Goal: Transaction & Acquisition: Purchase product/service

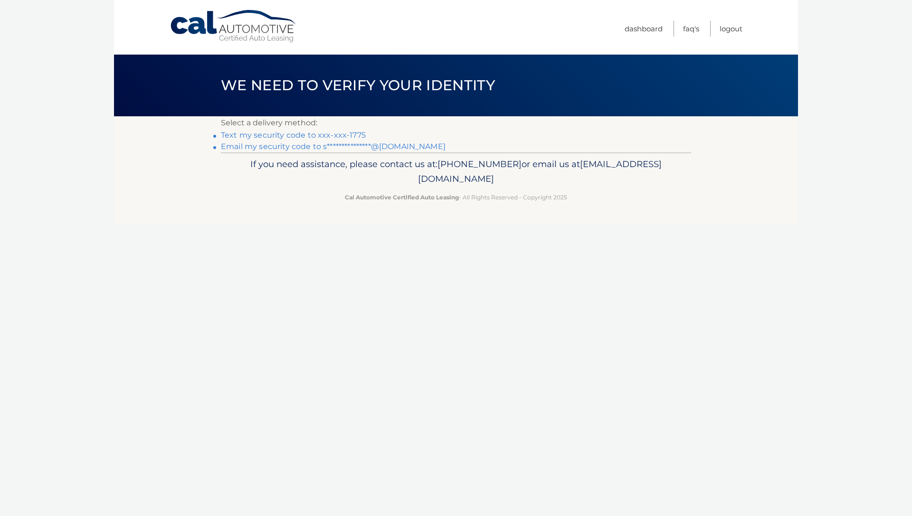
click at [329, 134] on link "Text my security code to xxx-xxx-1775" at bounding box center [293, 135] width 145 height 9
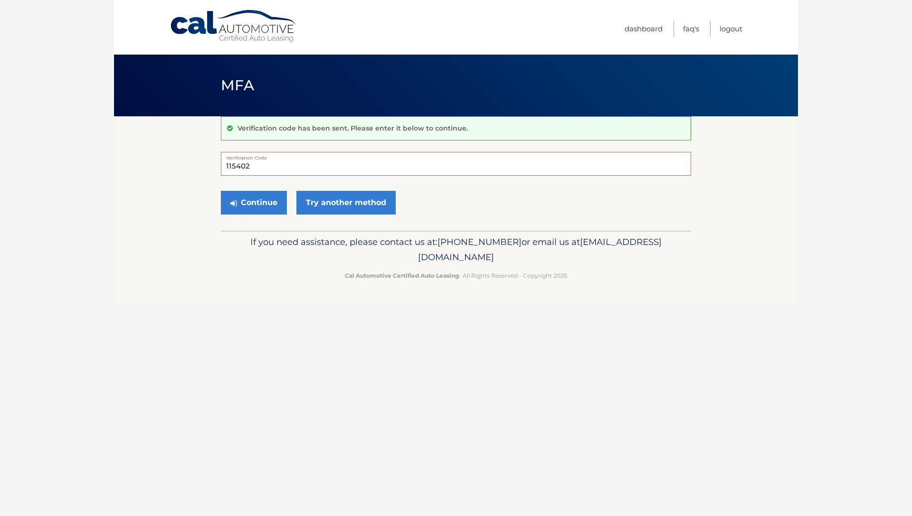
type input "115402"
click at [254, 202] on button "Continue" at bounding box center [254, 203] width 66 height 24
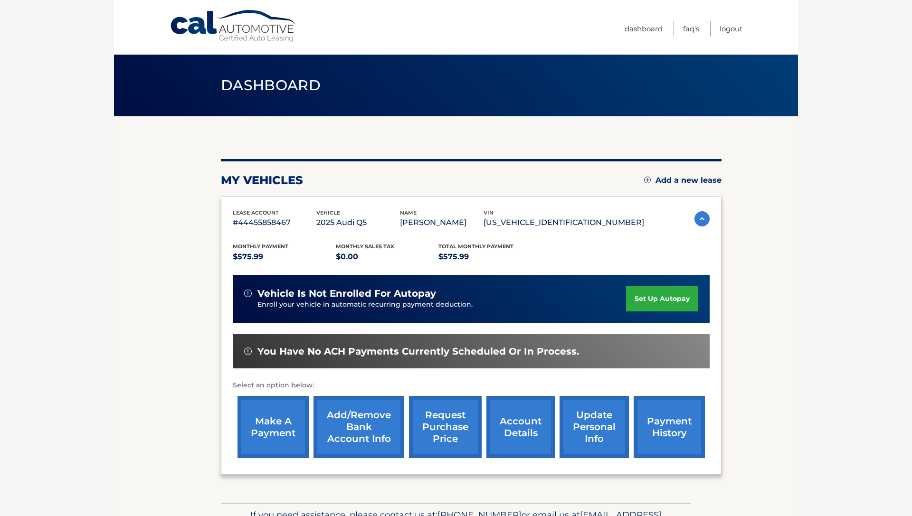
click at [247, 431] on link "make a payment" at bounding box center [272, 427] width 71 height 62
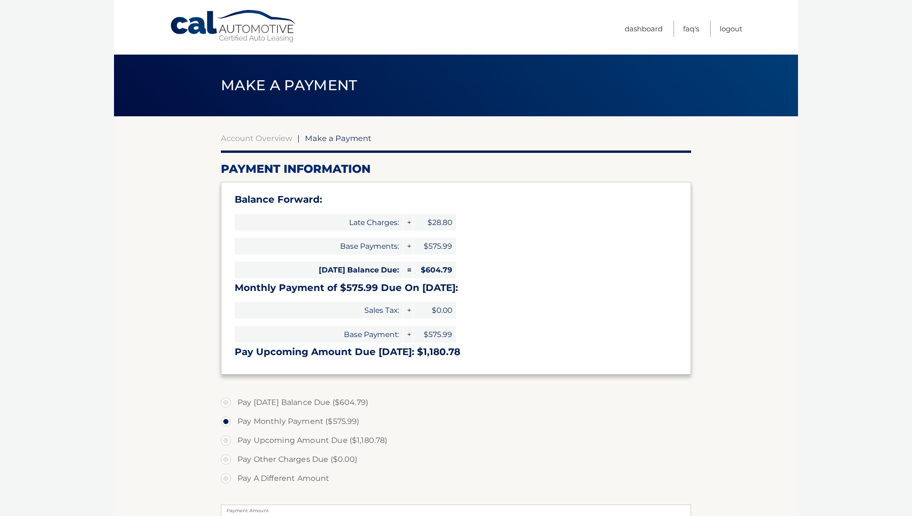
select select "MjMzNjg3OGQtYTExNS00NTlhLTkyOTEtMTFjZjMxNDI4ZmFj"
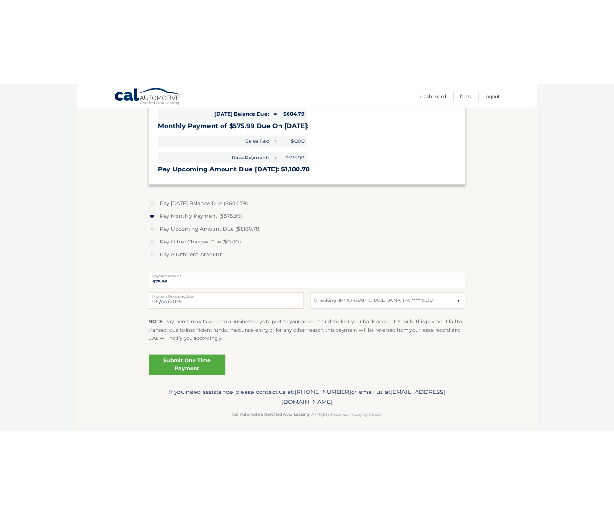
scroll to position [224, 0]
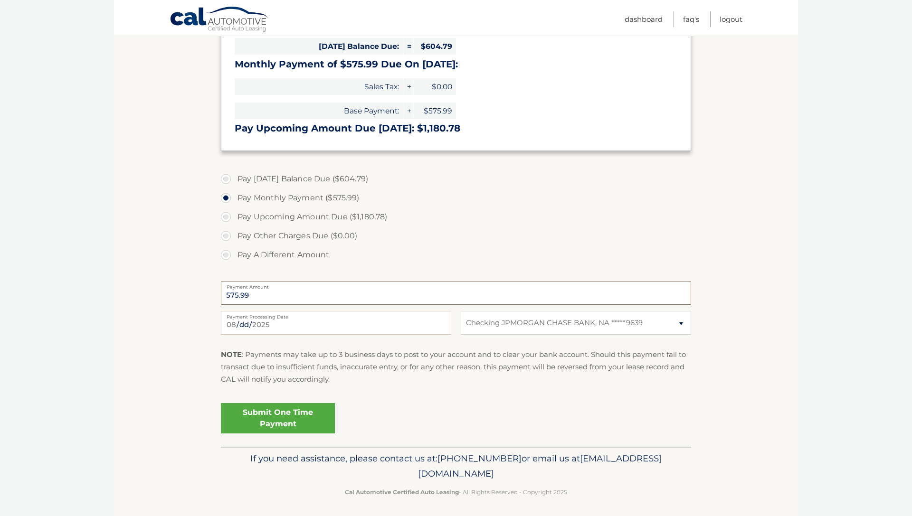
click at [301, 296] on input "575.99" at bounding box center [456, 293] width 470 height 24
click at [240, 324] on input "2025-08-31" at bounding box center [336, 323] width 230 height 24
click at [235, 326] on input "2025-08-29" at bounding box center [336, 323] width 230 height 24
type input "2025-09-04"
click at [325, 311] on label "Payment Processing Date" at bounding box center [336, 315] width 230 height 8
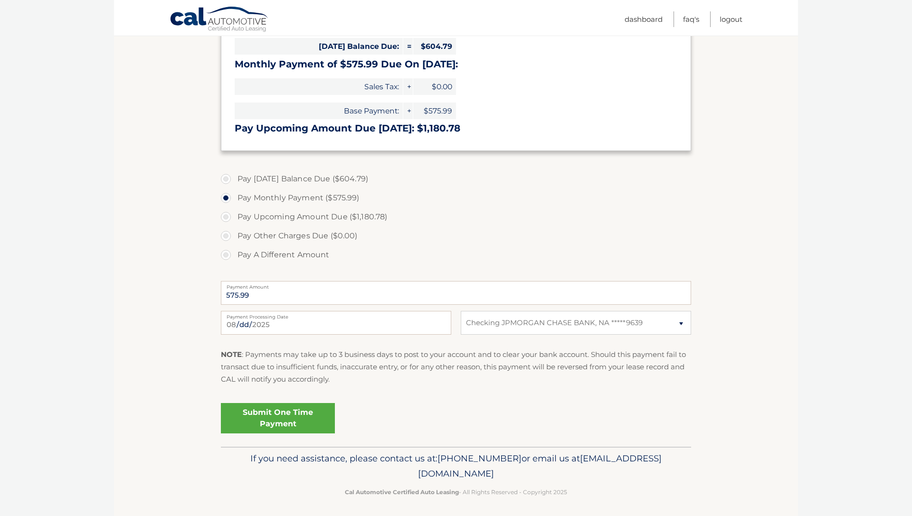
click at [325, 311] on input "2025-09-04" at bounding box center [336, 323] width 230 height 24
click at [337, 285] on label "Payment Amount" at bounding box center [456, 285] width 470 height 8
click at [337, 285] on input "575.99" at bounding box center [456, 293] width 470 height 24
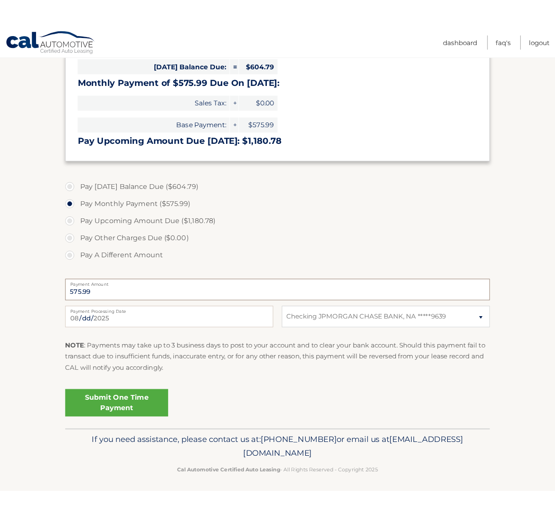
scroll to position [223, 0]
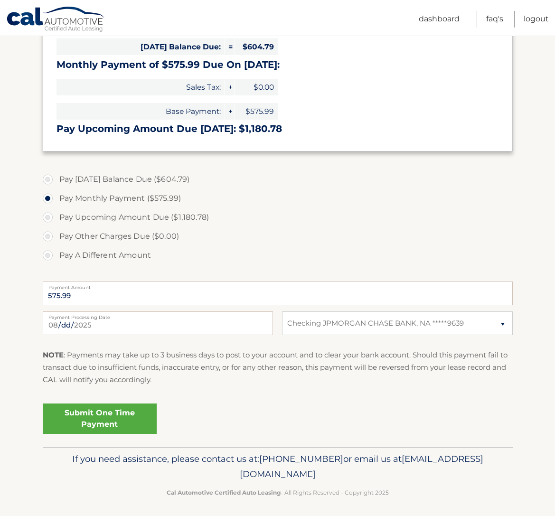
click at [257, 352] on p "NOTE : Payments may take up to 3 business days to post to your account and to c…" at bounding box center [278, 368] width 470 height 38
click at [102, 417] on link "Submit One Time Payment" at bounding box center [100, 419] width 114 height 30
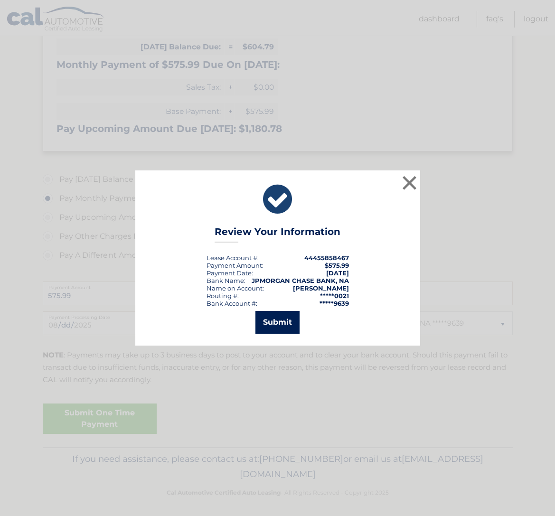
click at [277, 325] on button "Submit" at bounding box center [277, 322] width 44 height 23
